Goal: Find specific page/section: Find specific page/section

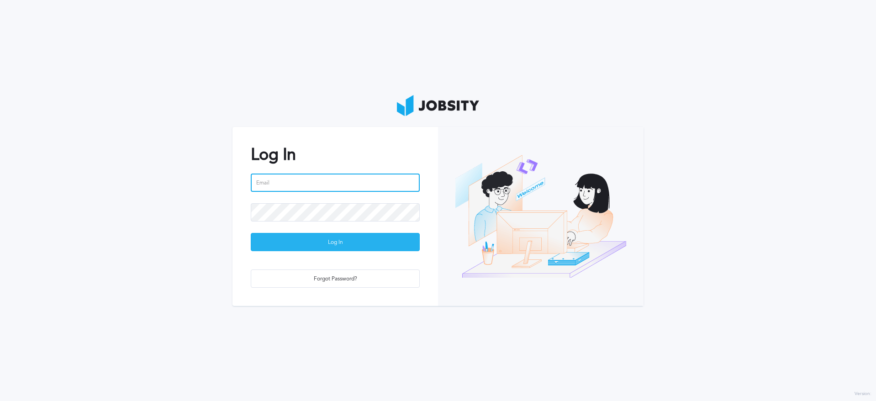
type input "[PERSON_NAME][EMAIL_ADDRESS][PERSON_NAME][DOMAIN_NAME]"
click at [327, 236] on div "Log In" at bounding box center [335, 242] width 168 height 18
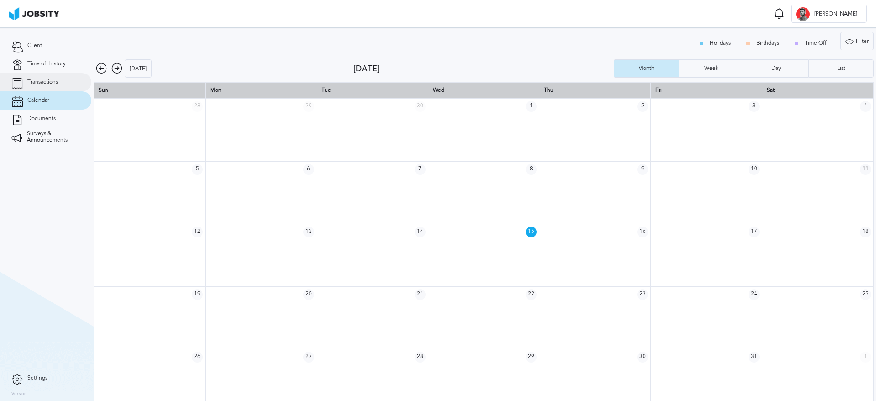
click at [13, 82] on icon at bounding box center [16, 82] width 11 height 8
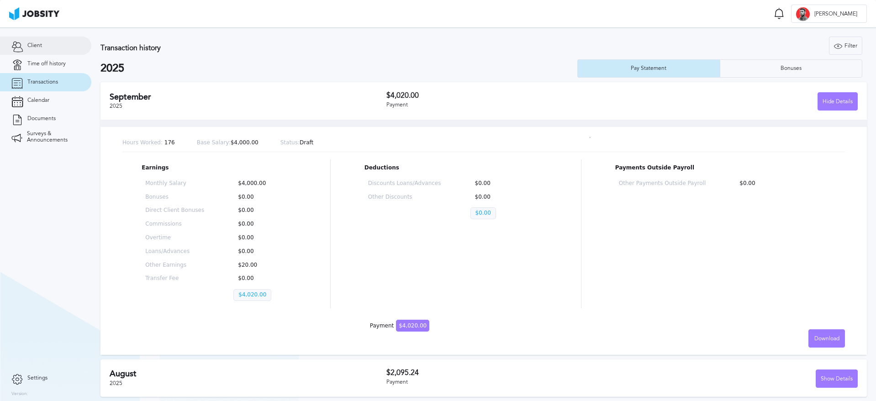
click at [27, 43] on link "Client" at bounding box center [45, 46] width 91 height 18
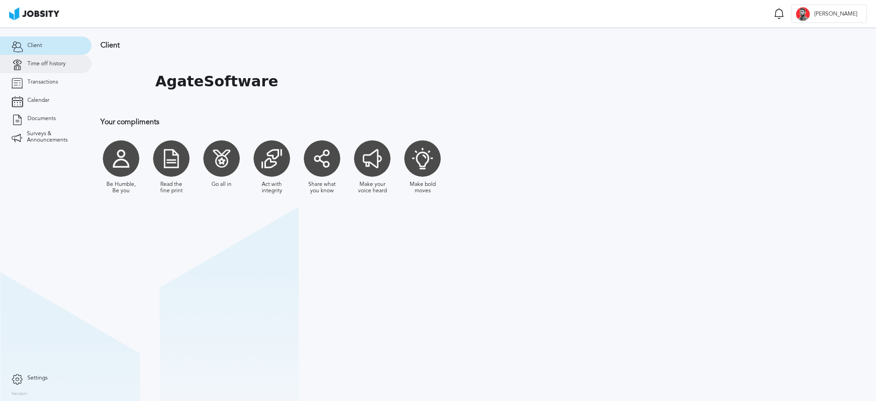
click at [42, 65] on span "Time off history" at bounding box center [46, 64] width 38 height 6
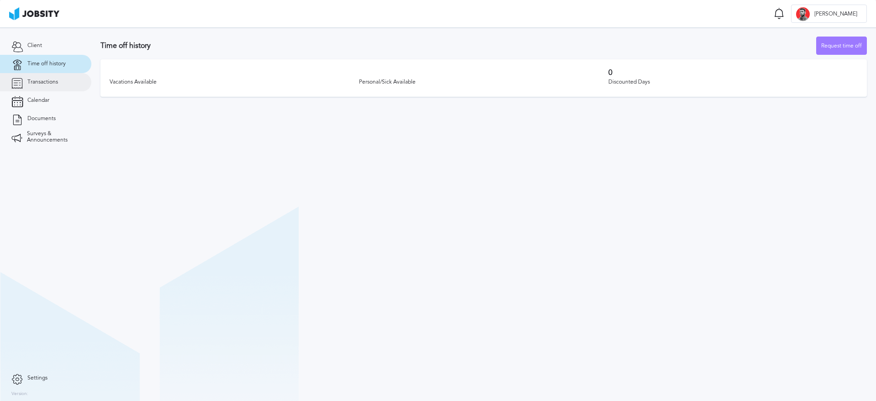
click at [46, 76] on link "Transactions" at bounding box center [45, 82] width 91 height 18
